Goal: Information Seeking & Learning: Learn about a topic

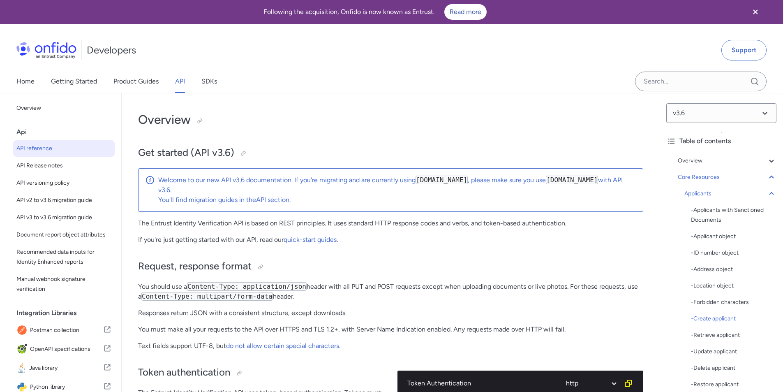
select select "http"
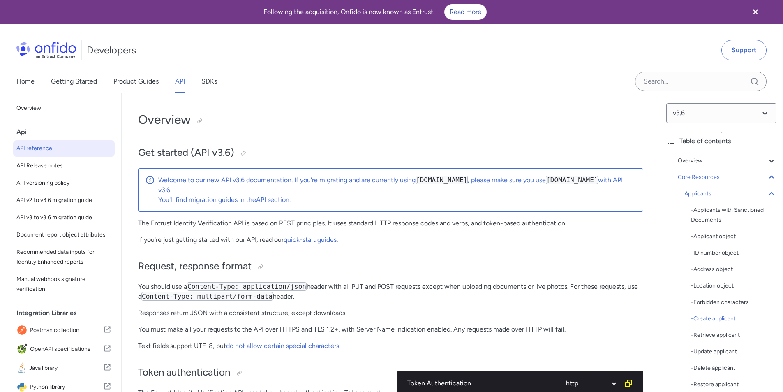
select select "http"
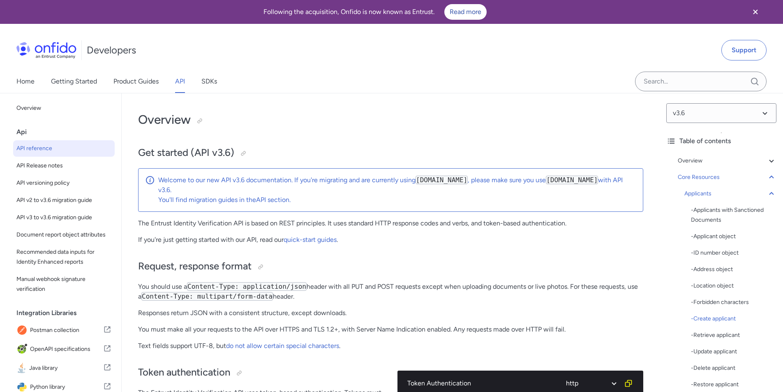
select select "http"
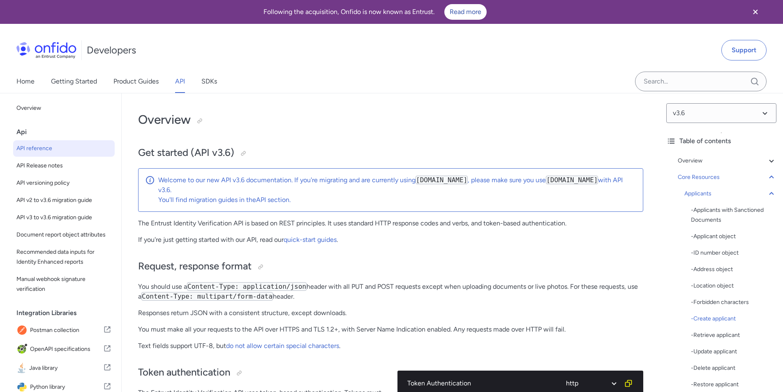
select select "http"
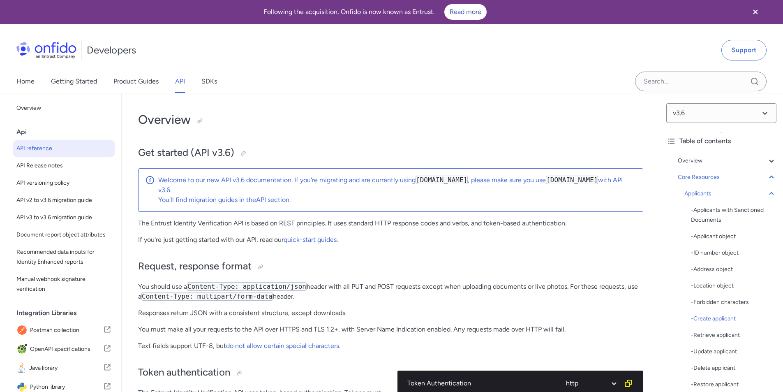
select select "http"
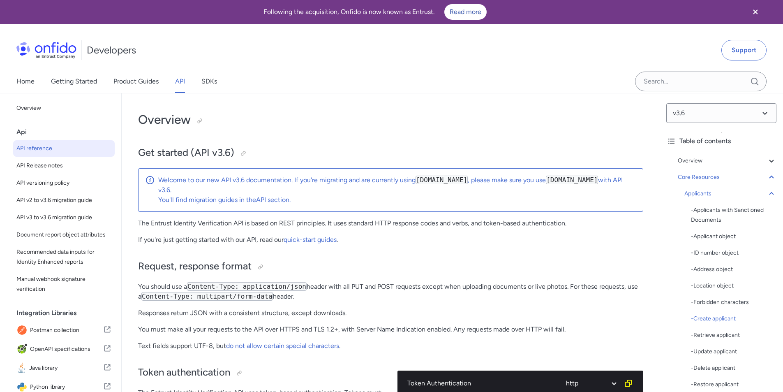
select select "http"
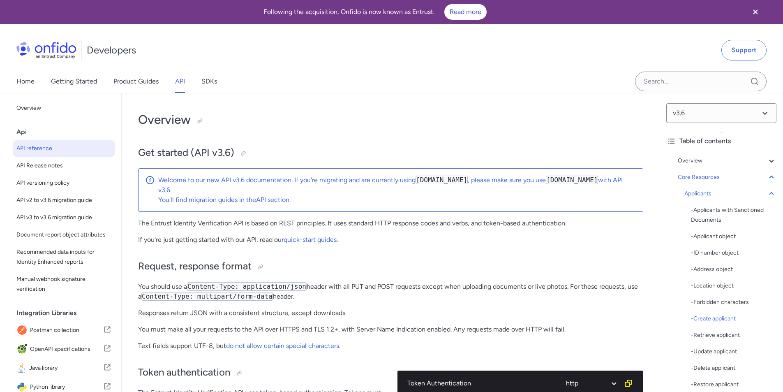
select select "http"
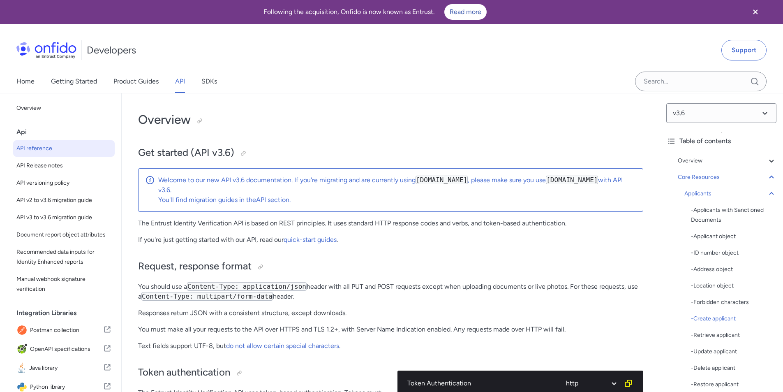
select select "http"
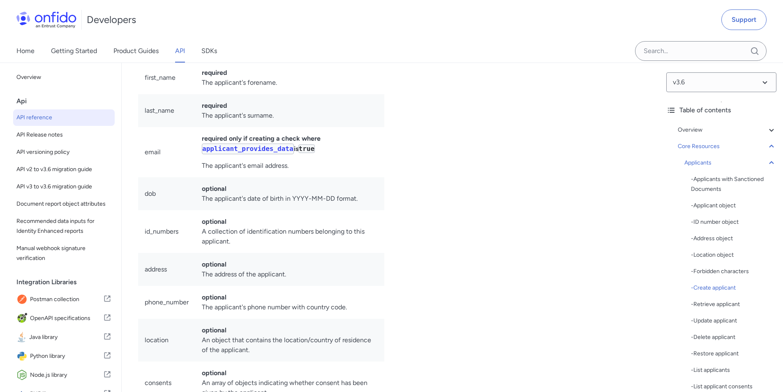
scroll to position [123, 0]
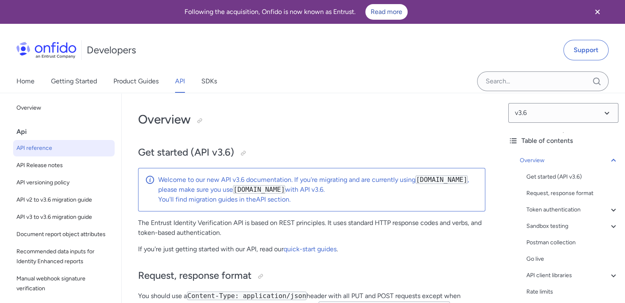
click at [26, 147] on span "API reference" at bounding box center [63, 148] width 95 height 10
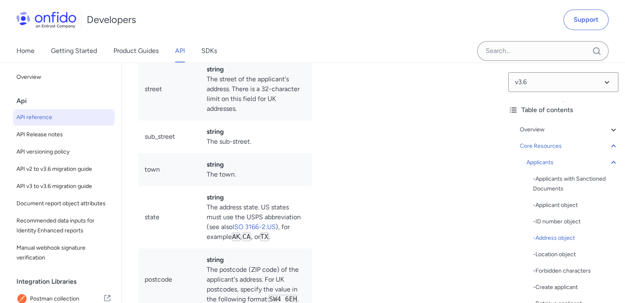
scroll to position [43, 0]
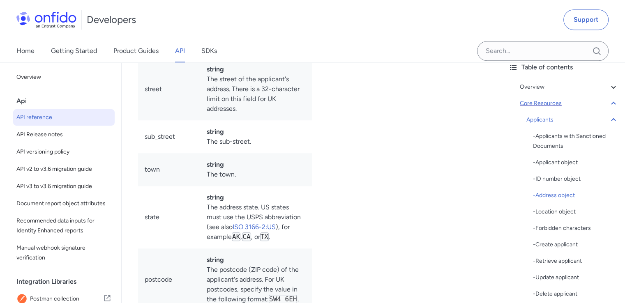
click at [611, 102] on icon at bounding box center [613, 103] width 5 height 3
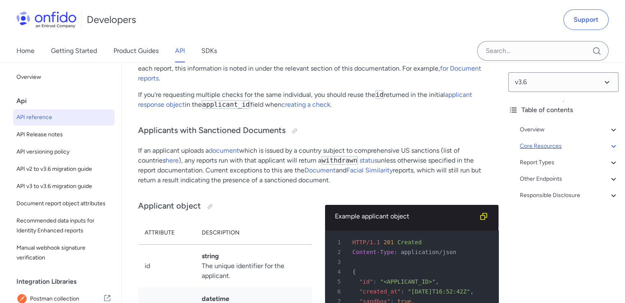
click at [551, 148] on div "Core Resources" at bounding box center [569, 146] width 99 height 10
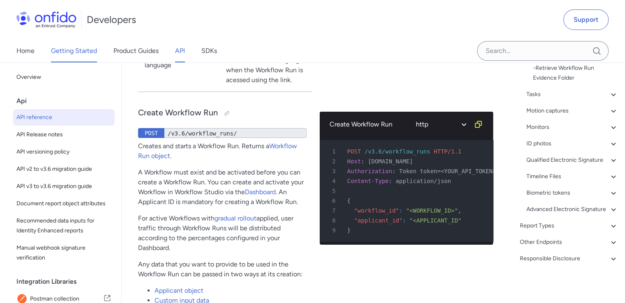
click at [82, 51] on link "Getting Started" at bounding box center [74, 50] width 46 height 23
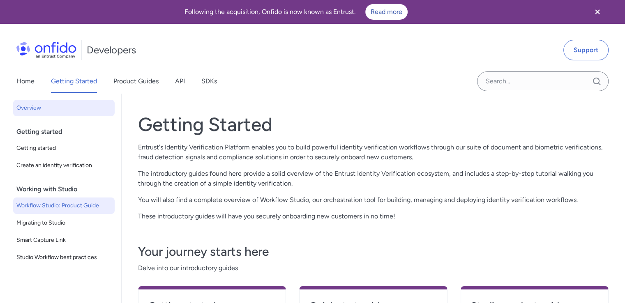
click at [51, 209] on span "Workflow Studio: Product Guide" at bounding box center [63, 206] width 95 height 10
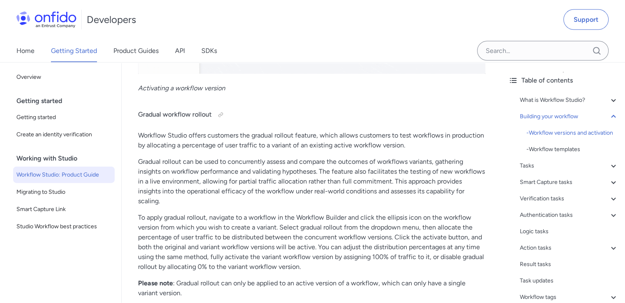
scroll to position [1768, 0]
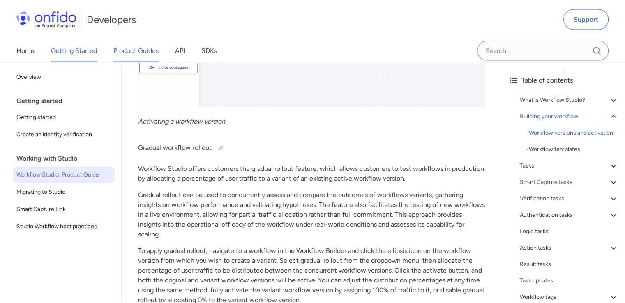
click at [134, 51] on link "Product Guides" at bounding box center [135, 50] width 45 height 23
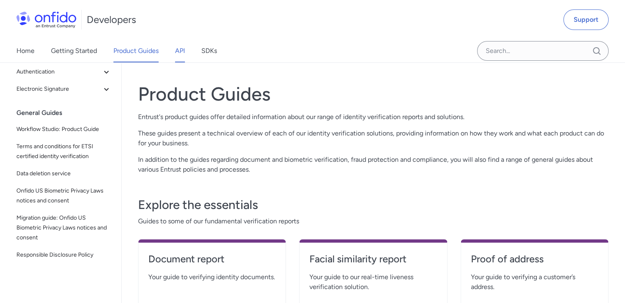
click at [178, 51] on link "API" at bounding box center [180, 50] width 10 height 23
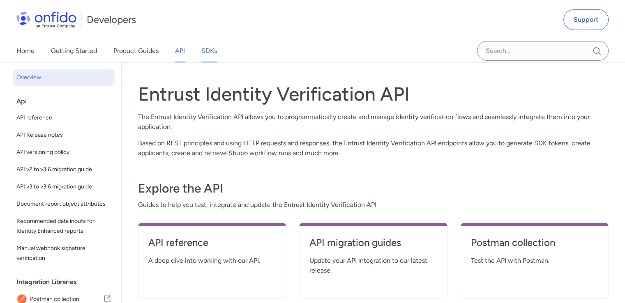
click at [207, 51] on link "SDKs" at bounding box center [209, 50] width 16 height 23
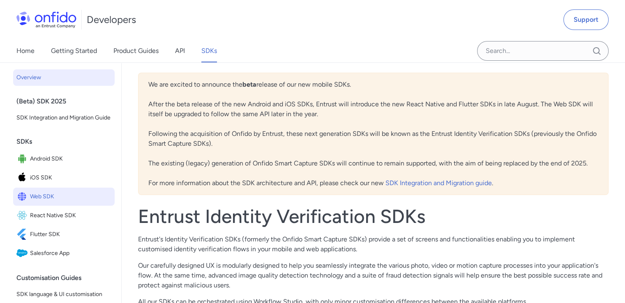
drag, startPoint x: 47, startPoint y: 206, endPoint x: 58, endPoint y: 201, distance: 12.0
click at [46, 203] on span "Web SDK" at bounding box center [70, 197] width 81 height 12
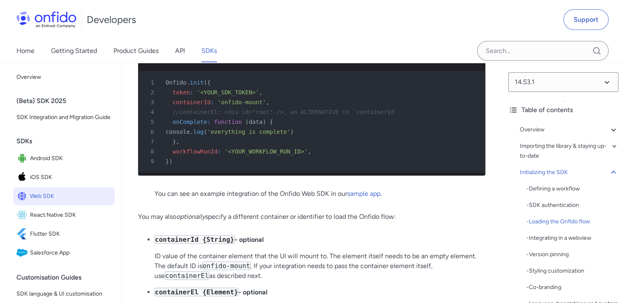
scroll to position [2220, 0]
